Goal: Transaction & Acquisition: Purchase product/service

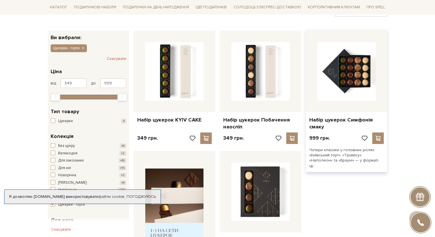
scroll to position [25, 0]
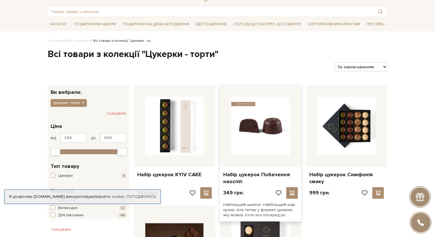
click at [257, 151] on img at bounding box center [260, 126] width 58 height 58
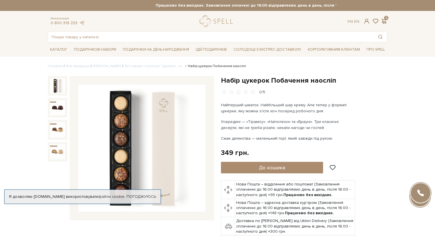
click at [379, 109] on div "Набір цукерок Побачення наосліп 0/5" at bounding box center [304, 167] width 166 height 183
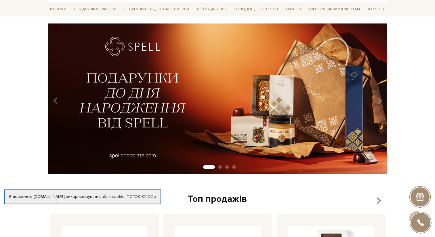
scroll to position [40, 0]
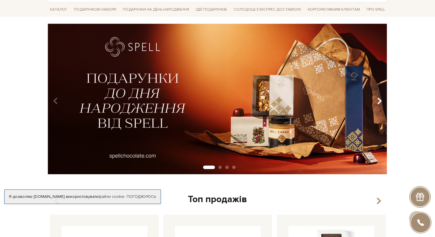
click at [377, 99] on icon "Carousel Navigation" at bounding box center [379, 101] width 5 height 10
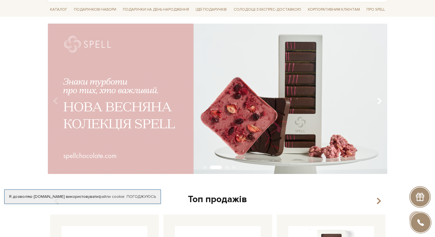
click at [381, 102] on icon "Carousel Navigation" at bounding box center [379, 101] width 5 height 10
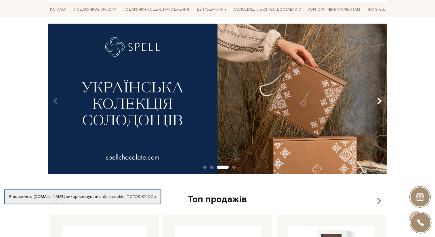
click at [381, 102] on icon "Carousel Navigation" at bounding box center [379, 101] width 5 height 10
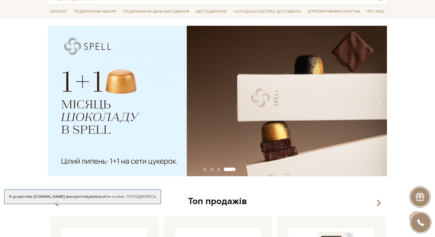
scroll to position [37, 0]
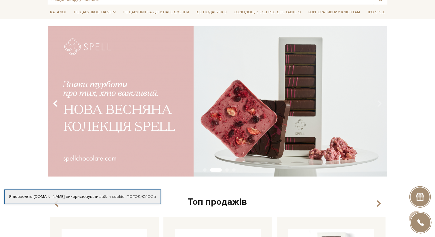
click at [53, 105] on icon "Carousel Navigation" at bounding box center [55, 104] width 5 height 10
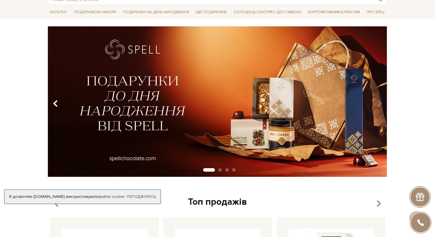
click at [53, 105] on icon "Carousel Navigation" at bounding box center [55, 104] width 5 height 10
click at [376, 104] on button "Carousel Navigation" at bounding box center [378, 103] width 8 height 13
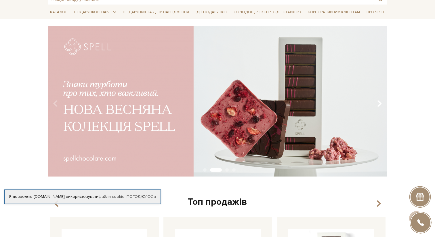
click at [376, 104] on button "Carousel Navigation" at bounding box center [378, 103] width 8 height 13
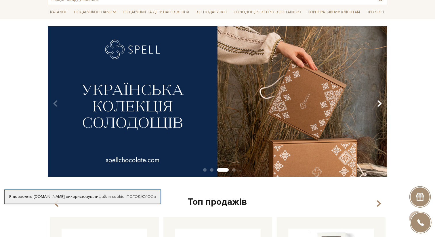
click at [376, 104] on button "Carousel Navigation" at bounding box center [378, 103] width 8 height 13
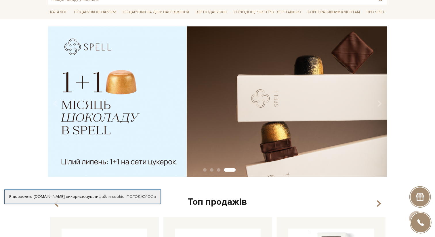
click at [216, 91] on img at bounding box center [217, 101] width 339 height 150
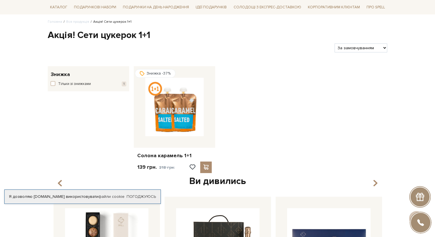
scroll to position [46, 0]
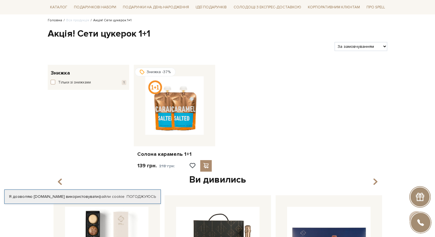
click at [53, 20] on link "Головна" at bounding box center [55, 20] width 14 height 4
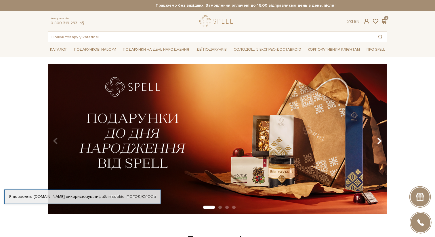
click at [380, 142] on icon "Carousel Navigation" at bounding box center [379, 141] width 5 height 10
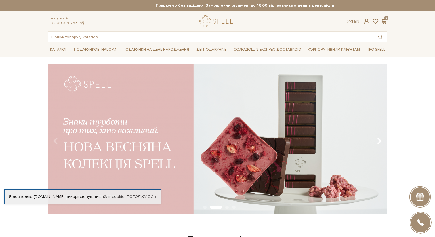
click at [380, 142] on icon "Carousel Navigation" at bounding box center [379, 141] width 5 height 10
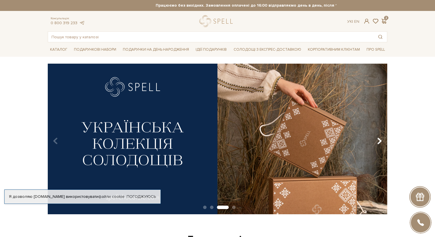
click at [380, 142] on icon "Carousel Navigation" at bounding box center [379, 141] width 5 height 10
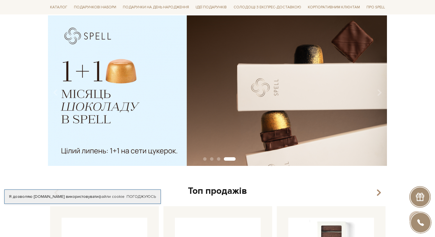
scroll to position [48, 0]
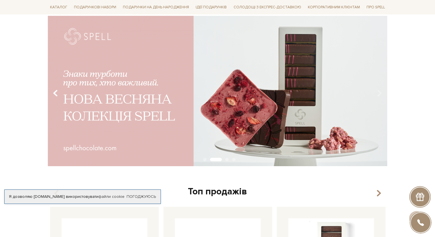
click at [53, 97] on button "Carousel Navigation" at bounding box center [57, 93] width 8 height 13
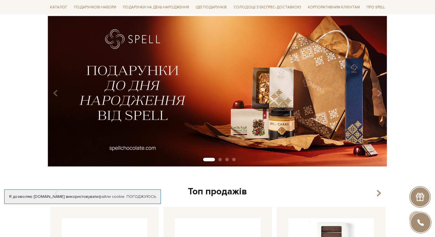
click at [52, 97] on img at bounding box center [217, 91] width 339 height 150
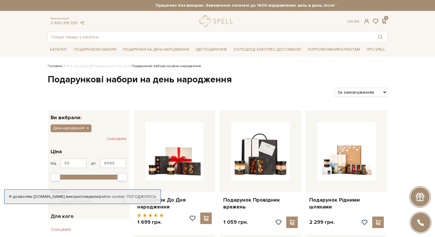
click at [53, 66] on link "Головна" at bounding box center [55, 66] width 14 height 4
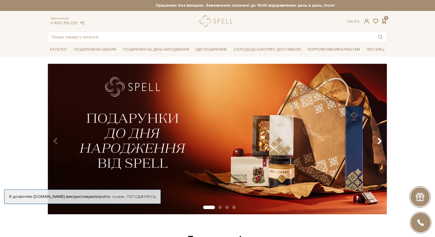
click at [378, 140] on icon "Carousel Navigation" at bounding box center [379, 141] width 5 height 10
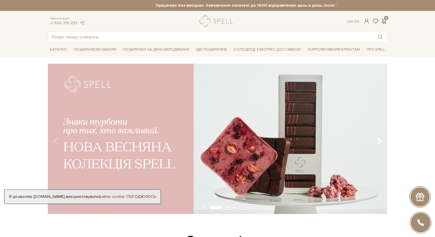
click at [378, 140] on icon "Carousel Navigation" at bounding box center [379, 141] width 5 height 10
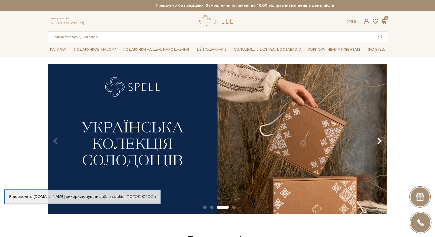
click at [378, 140] on icon "Carousel Navigation" at bounding box center [379, 141] width 5 height 10
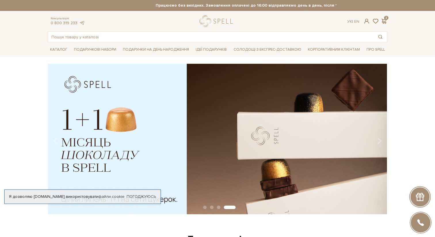
click at [204, 126] on img at bounding box center [217, 139] width 339 height 150
